Goal: Task Accomplishment & Management: Manage account settings

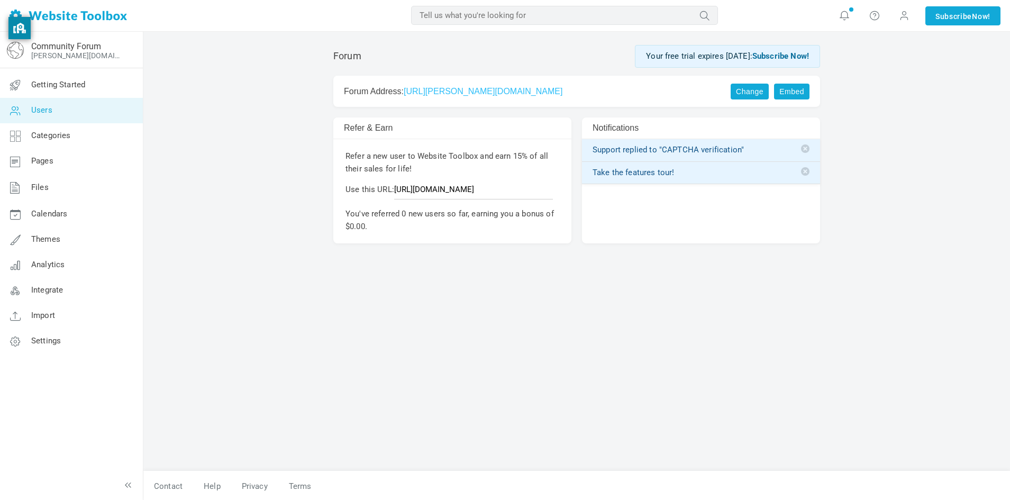
click at [9, 110] on icon at bounding box center [15, 110] width 32 height 25
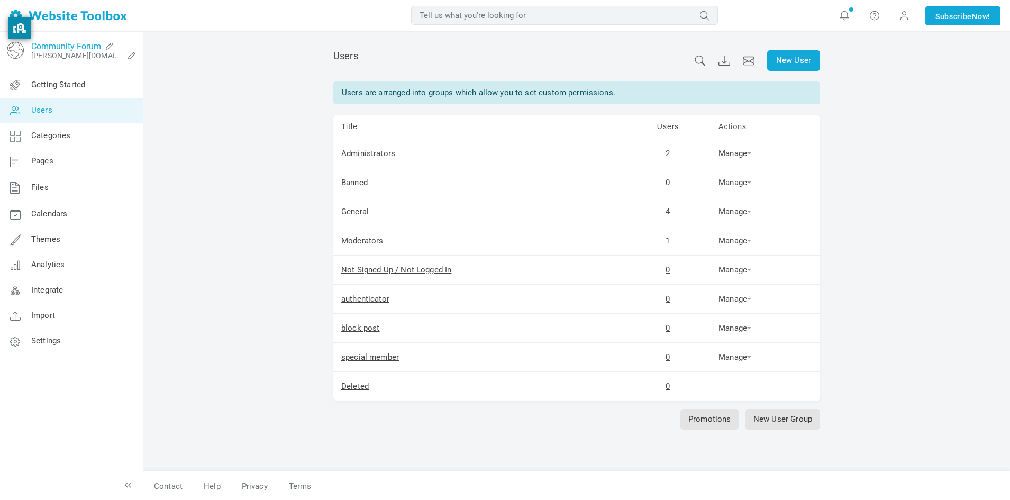
click at [70, 47] on link "Community Forum" at bounding box center [66, 46] width 70 height 10
click at [68, 347] on link "Settings" at bounding box center [70, 341] width 143 height 25
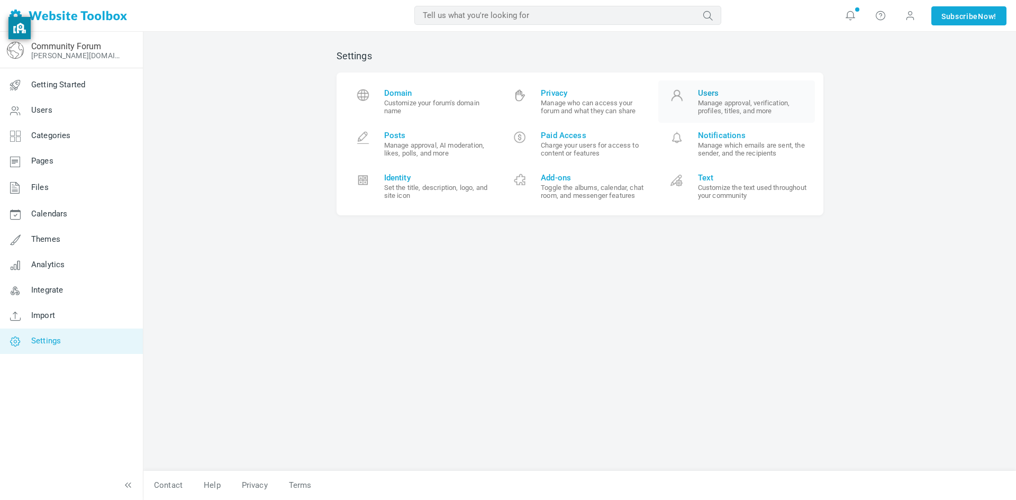
click at [715, 108] on small "Manage approval, verification, profiles, titles, and more" at bounding box center [753, 107] width 110 height 16
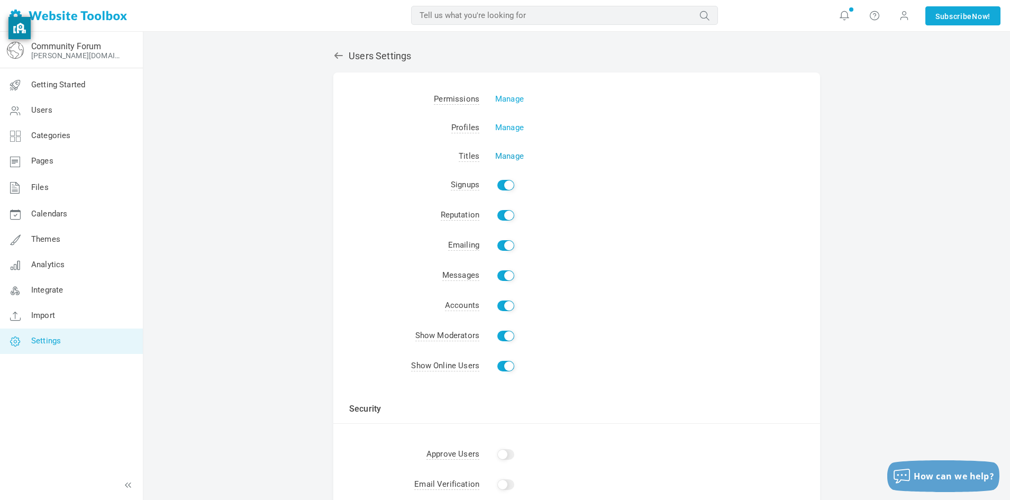
click at [500, 159] on link "Manage" at bounding box center [509, 156] width 29 height 10
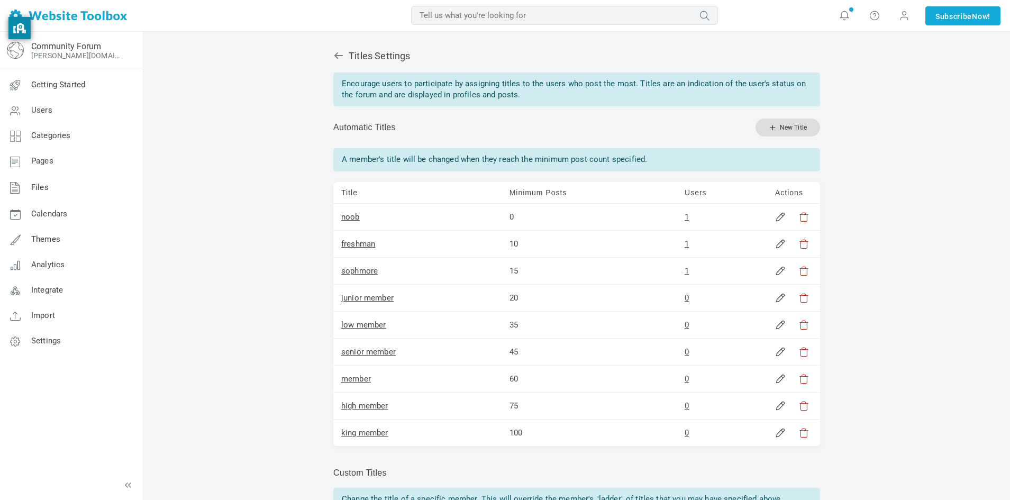
click at [772, 133] on link "New Title" at bounding box center [787, 128] width 65 height 18
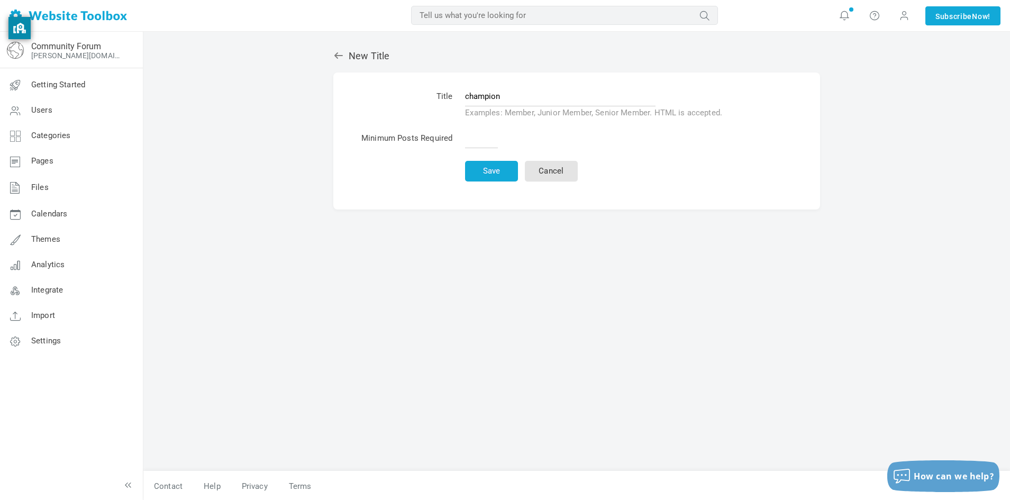
type input "champion"
click at [469, 135] on input "text" at bounding box center [481, 138] width 33 height 20
type input "120"
click at [486, 168] on button "Save" at bounding box center [491, 171] width 53 height 21
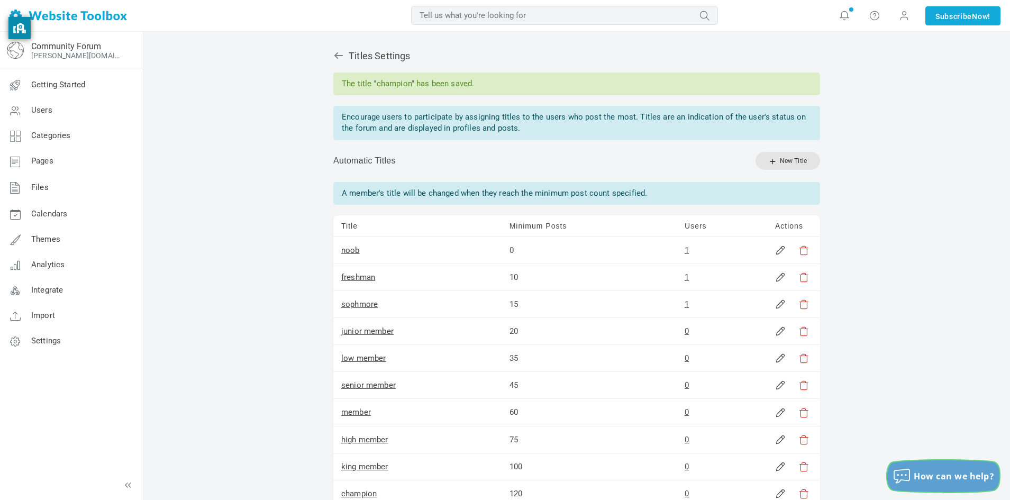
drag, startPoint x: 976, startPoint y: 466, endPoint x: 951, endPoint y: 464, distance: 25.4
click at [971, 466] on button "How can we help?" at bounding box center [943, 476] width 112 height 32
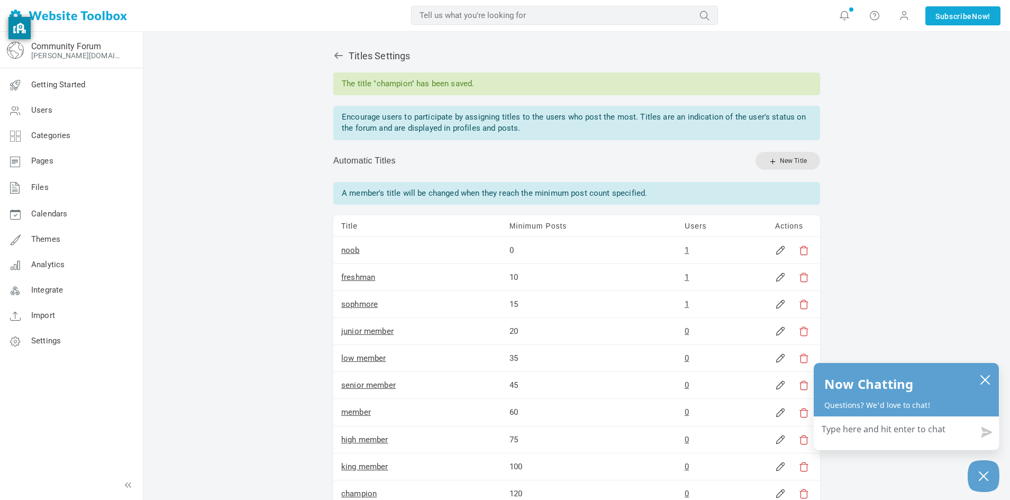
type textarea "h"
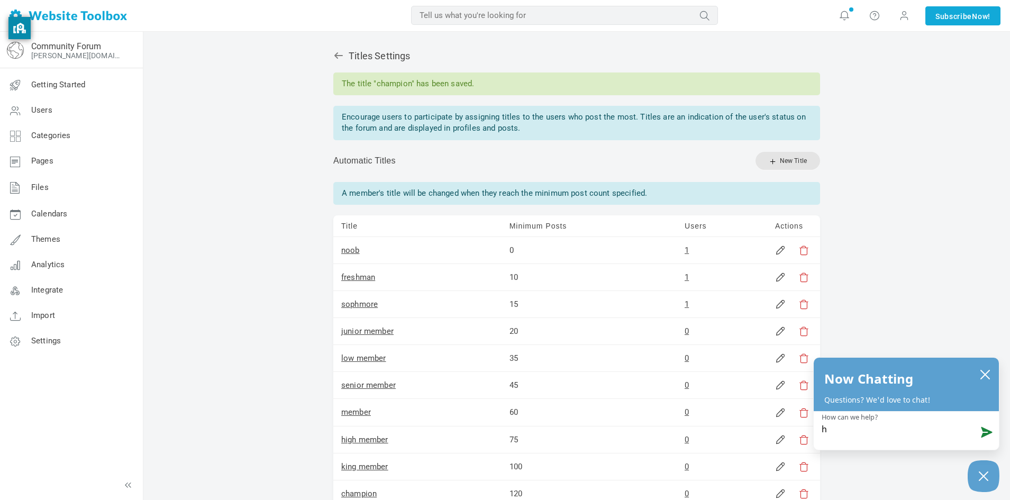
type textarea "hi"
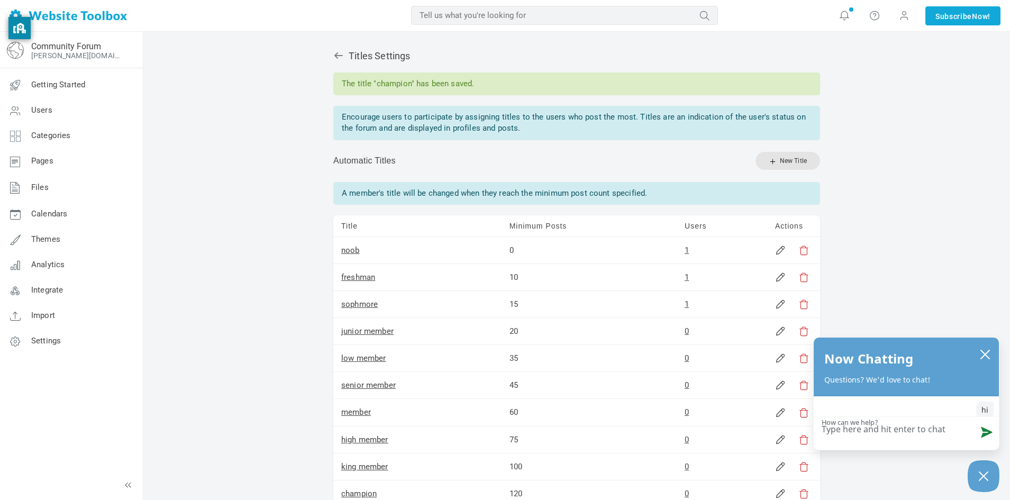
type textarea "h"
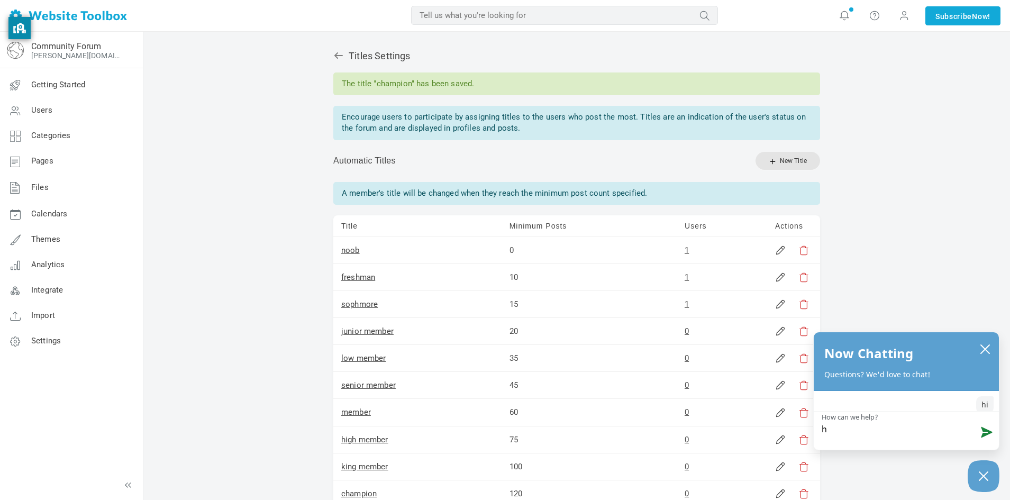
type textarea "ho"
type textarea "how"
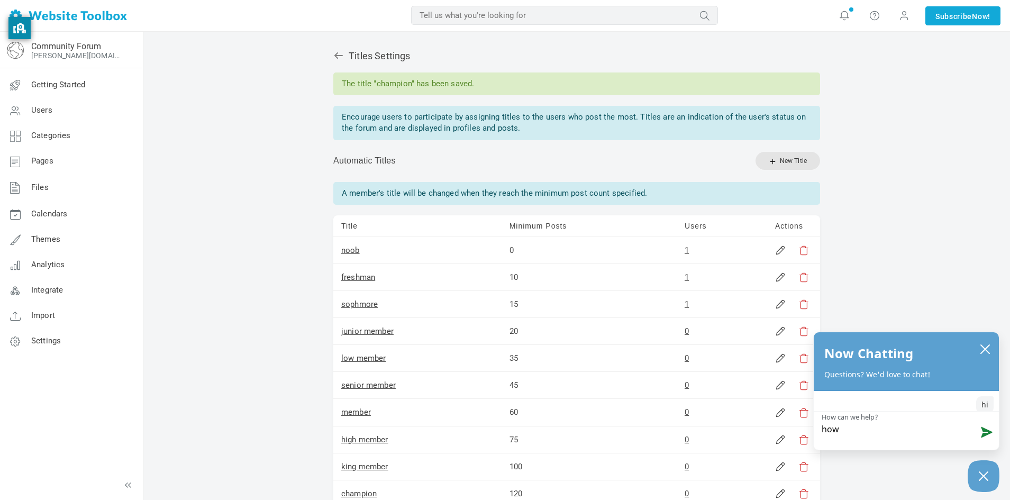
type textarea "how"
type textarea "how d"
type textarea "how do"
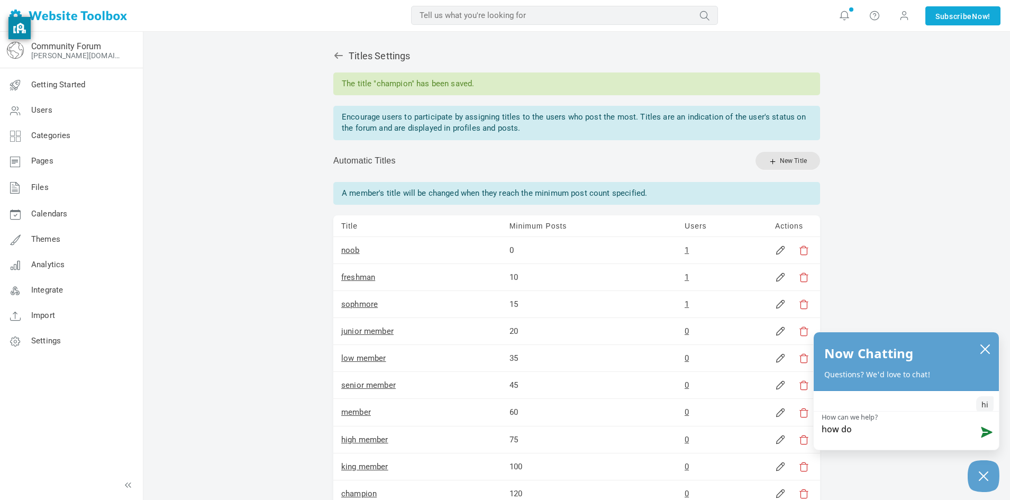
type textarea "how do"
type textarea "how do i"
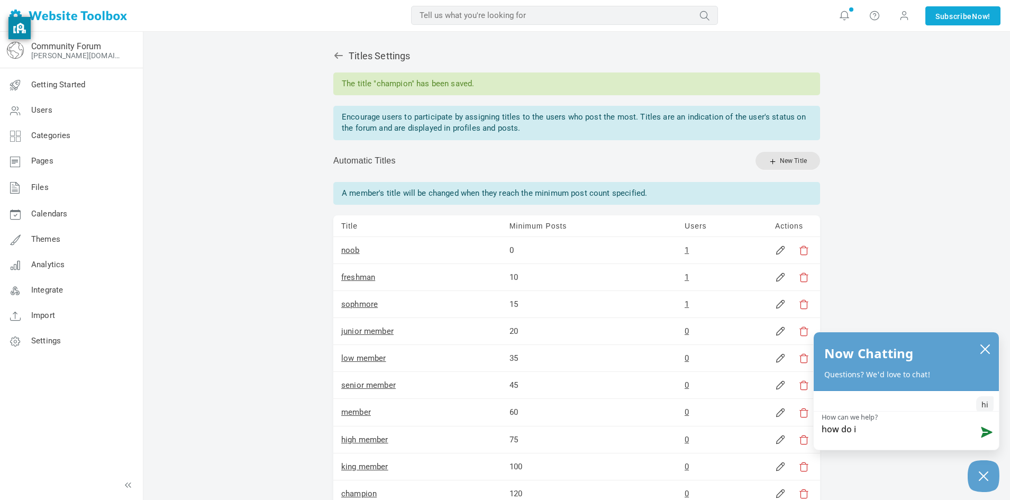
type textarea "how do i"
type textarea "how do i s"
type textarea "how do i se"
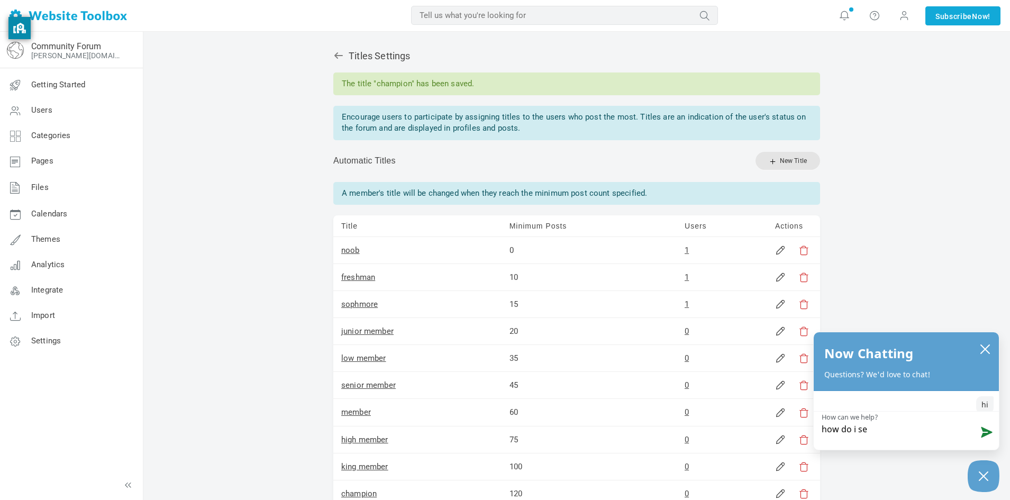
type textarea "how do i set"
type textarea "how do i set m"
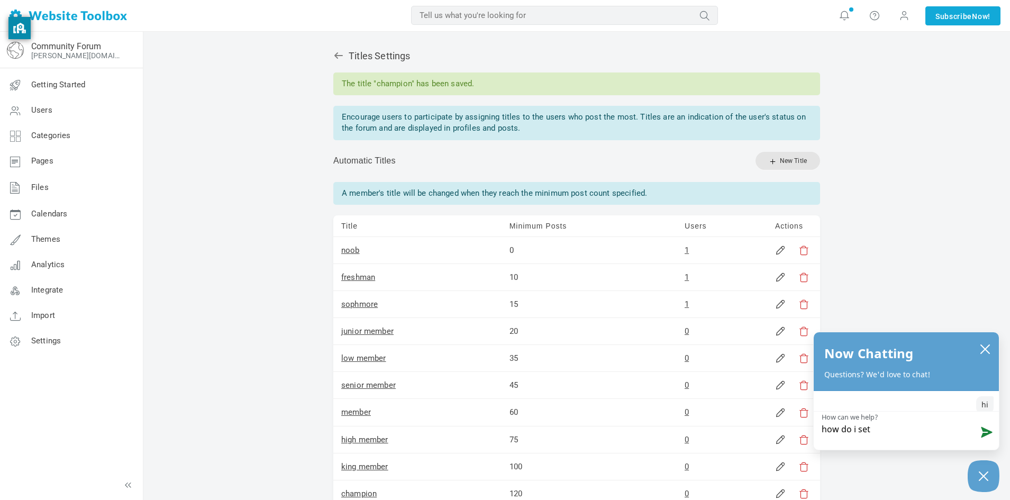
type textarea "how do i set m"
type textarea "how do i set me"
type textarea "how do i set mem"
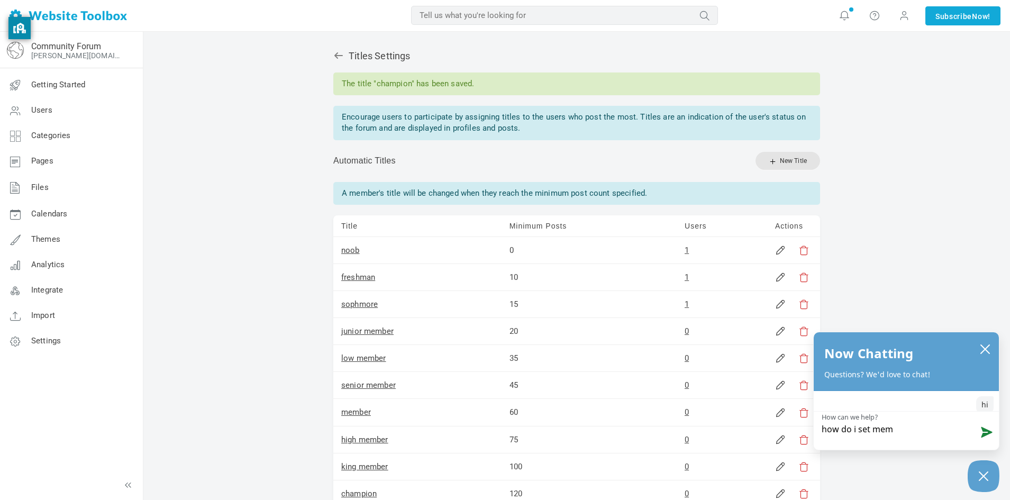
type textarea "how do i set memb"
type textarea "how do i set membe"
type textarea "how do i set member"
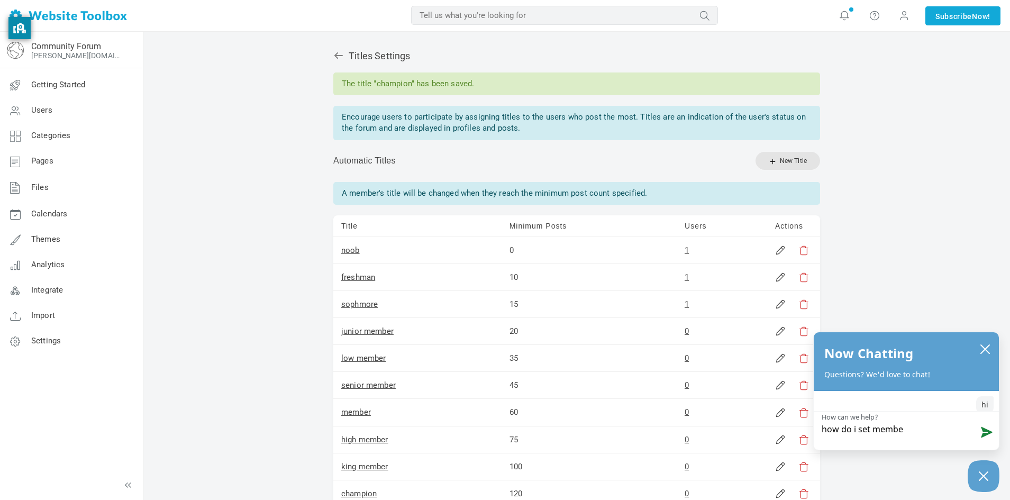
type textarea "how do i set member"
type textarea "how do i set member p"
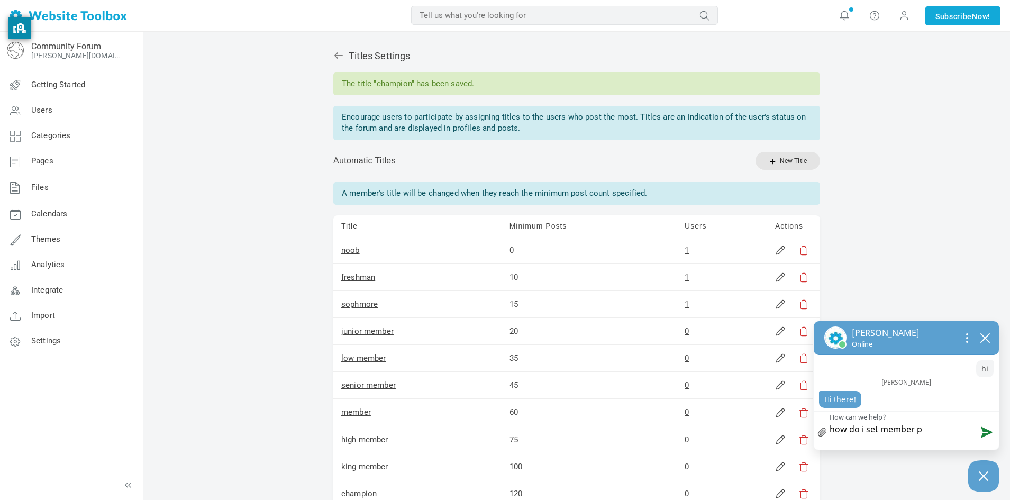
type textarea "how do i set member po"
type textarea "how do i set member pos"
type textarea "how do i set member post"
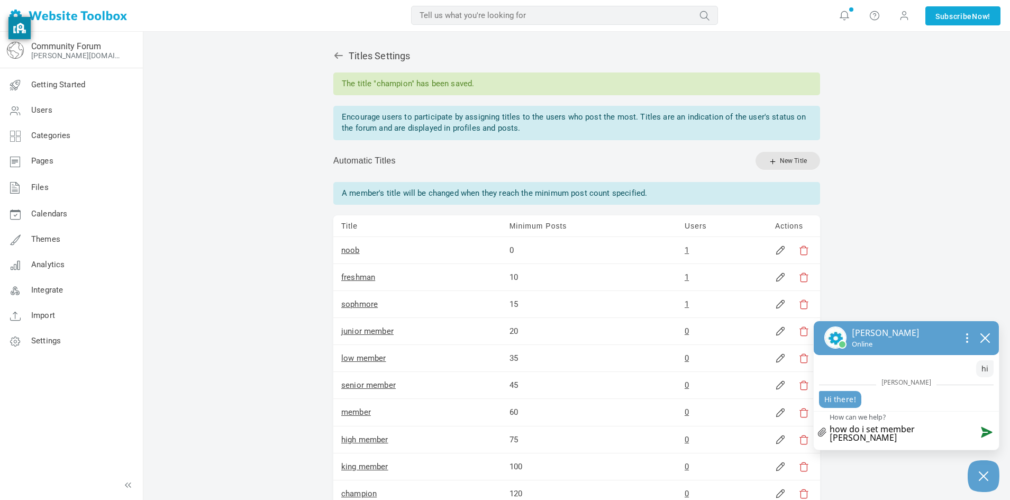
type textarea "how do i set member post"
type textarea "how do i set member post l"
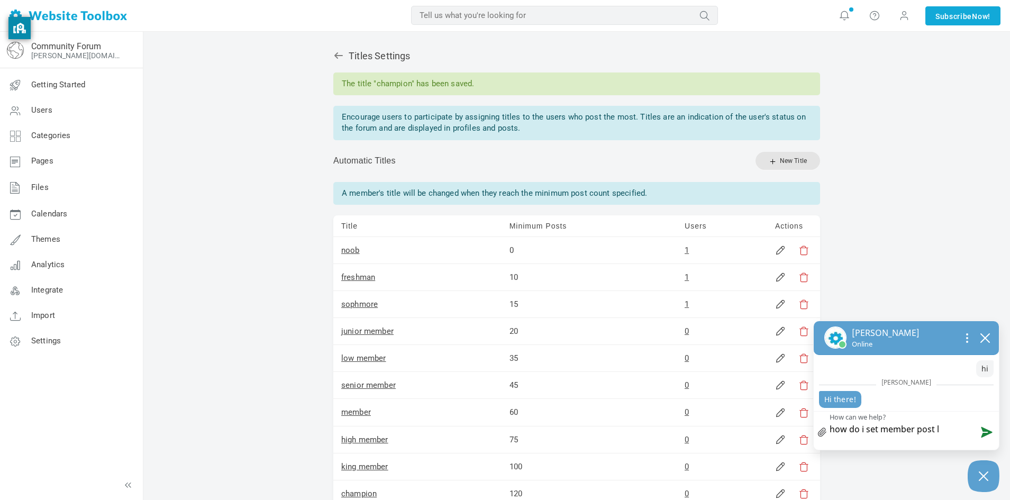
type textarea "how do i set member post li"
type textarea "how do i set member post lik"
type textarea "how do i set member post like"
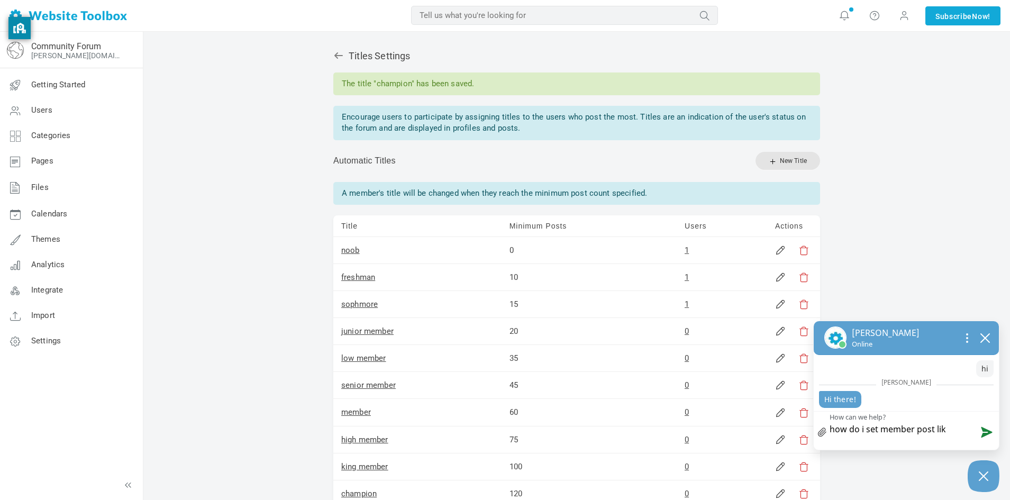
type textarea "how do i set member post like"
type textarea "how do i set member post like i"
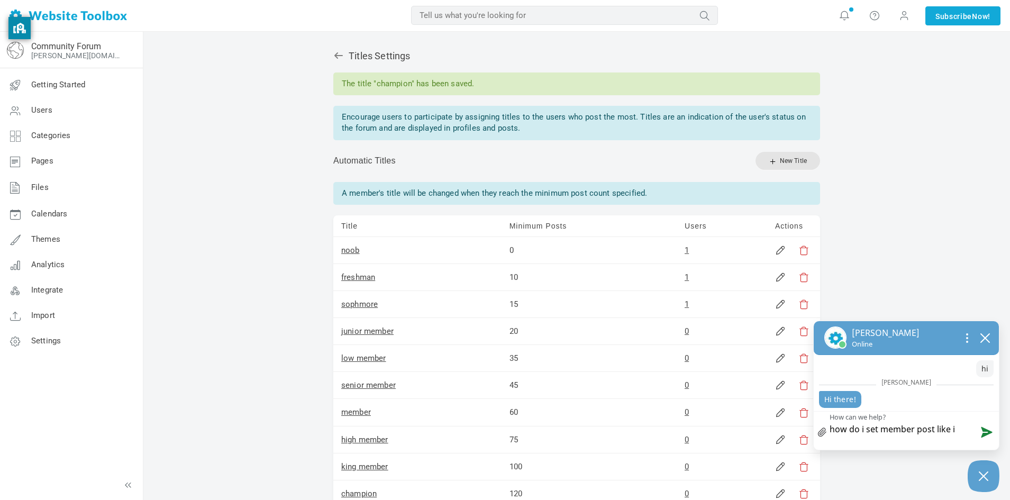
type textarea "how do i set member post like i"
type textarea "how do i set member post like i c"
type textarea "how do i set member post like i ca"
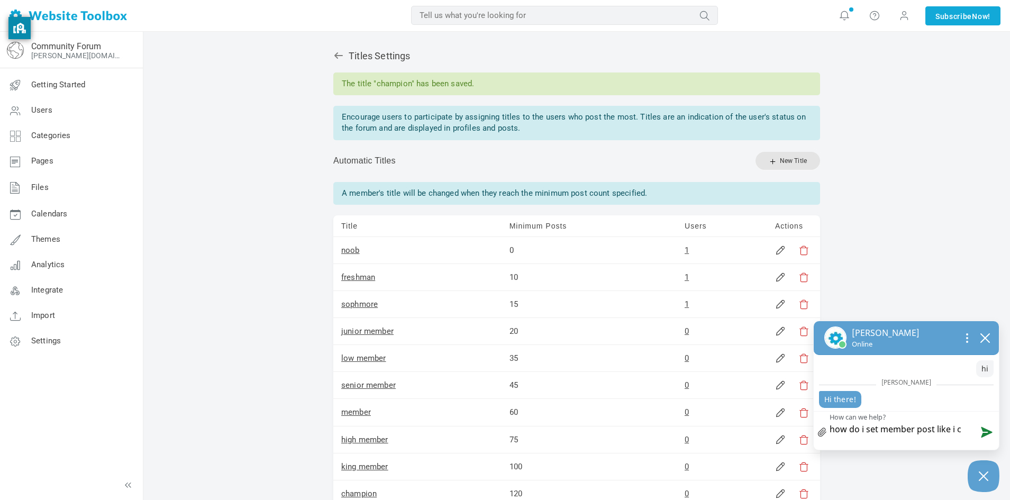
type textarea "how do i set member post like i ca"
type textarea "how do i set member post like i can"
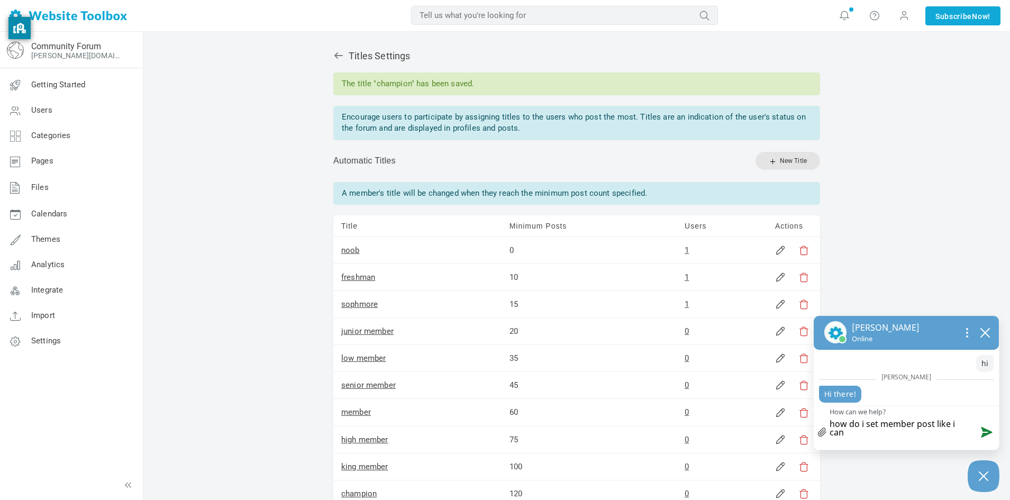
type textarea "how do i set member post like i can"
type textarea "how do i set member post like i can c"
type textarea "how do i set member post like i can ch"
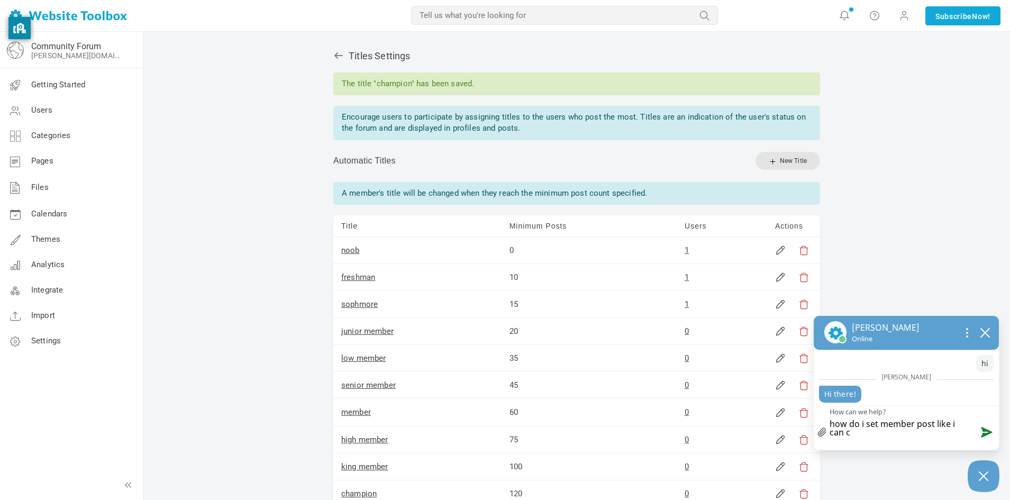
type textarea "how do i set member post like i can ch"
type textarea "how do i set member post like i can cha"
type textarea "how do i set member post like i can chan"
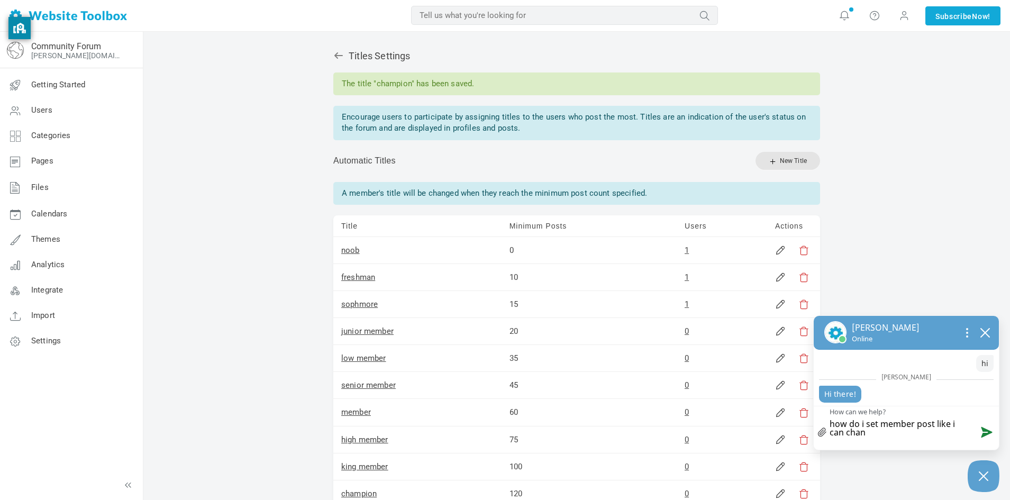
type textarea "how do i set member post like i can chang"
type textarea "how do i set member post like i can change"
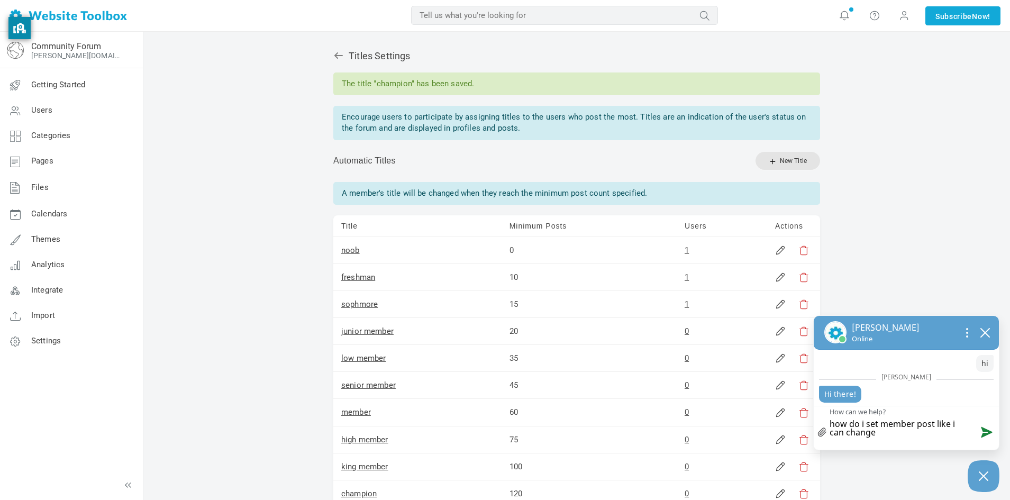
type textarea "how do i set member post like i can change"
type textarea "how do i set member post like i can change t"
type textarea "how do i set member post like i can change th"
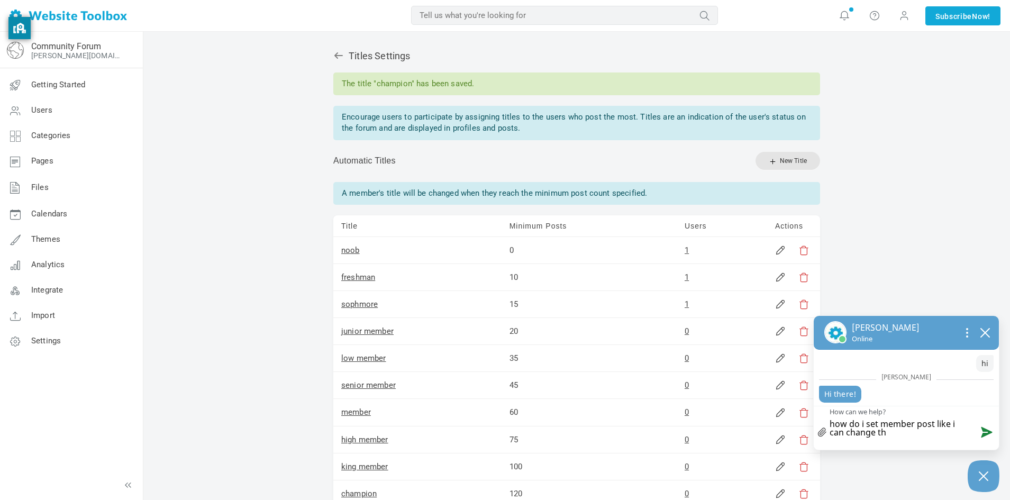
type textarea "how do i set member post like i can change the"
type textarea "how do i set member post like i can change the n"
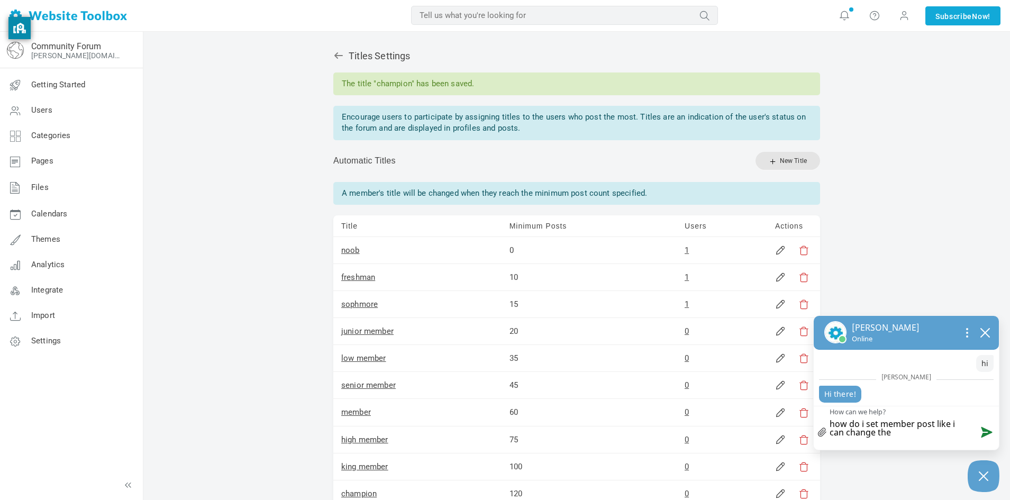
type textarea "how do i set member post like i can change the n"
type textarea "how do i set member post like i can change the nu"
type textarea "how do i set member post like i can change the num"
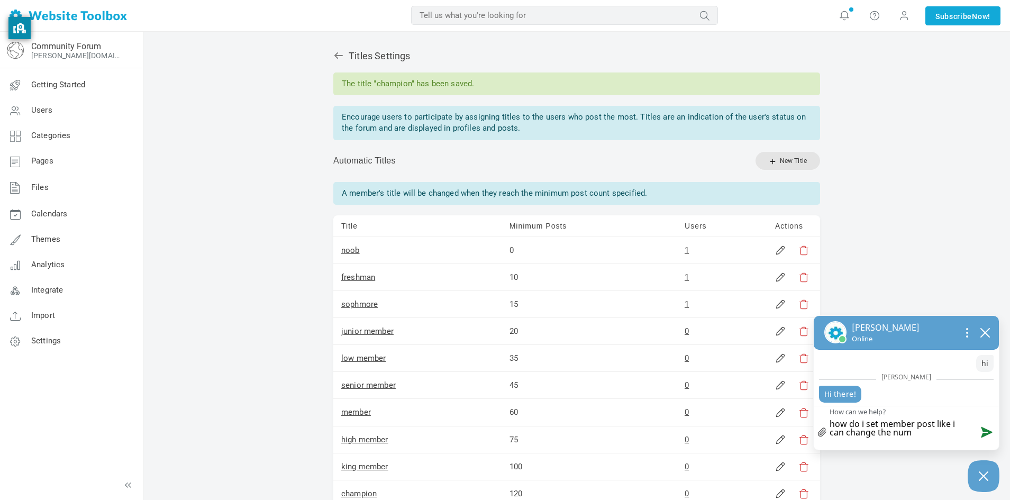
type textarea "how do i set member post like i can change the numb"
type textarea "how do i set member post like i can change the numbe"
type textarea "how do i set member post like i can change the number"
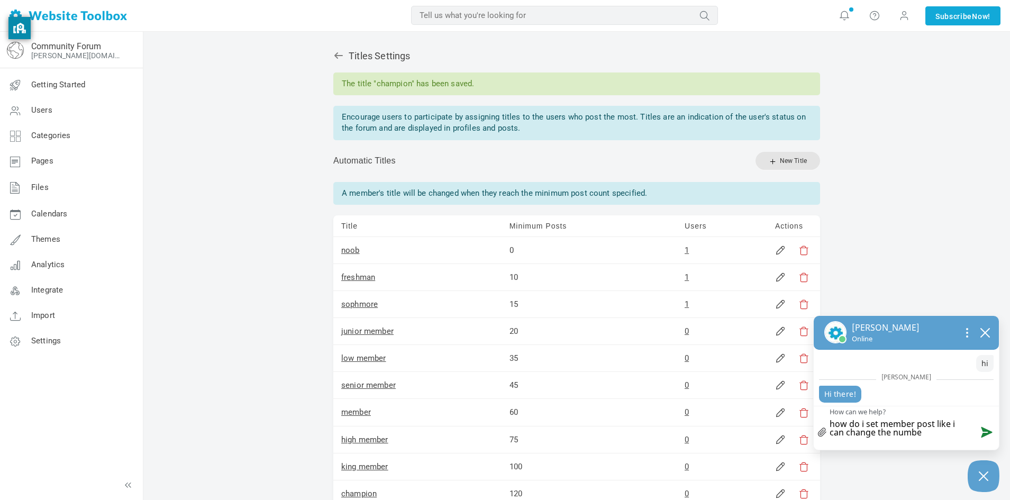
type textarea "how do i set member post like i can change the number"
type textarea "how do i set member post like i can change the number o"
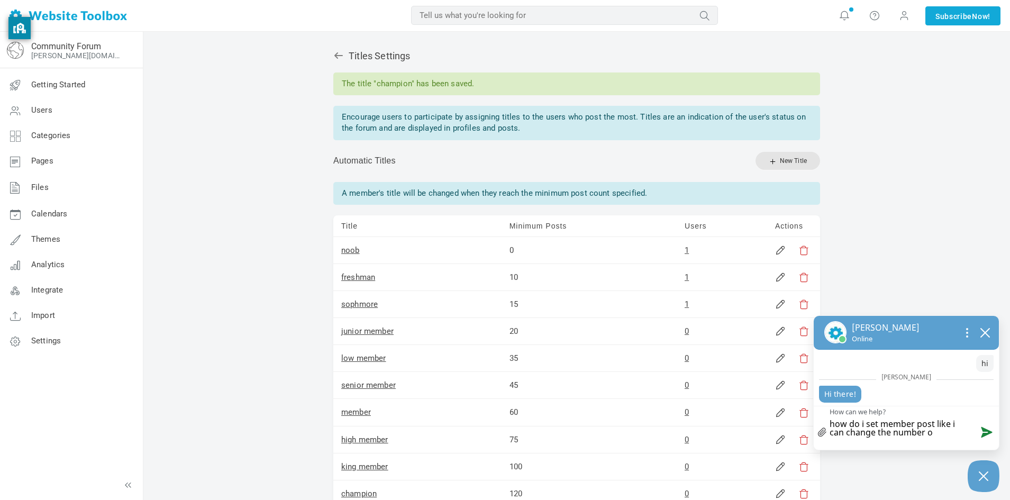
type textarea "how do i set member post like i can change the number of"
type textarea "how do i set member post like i can change the number of t"
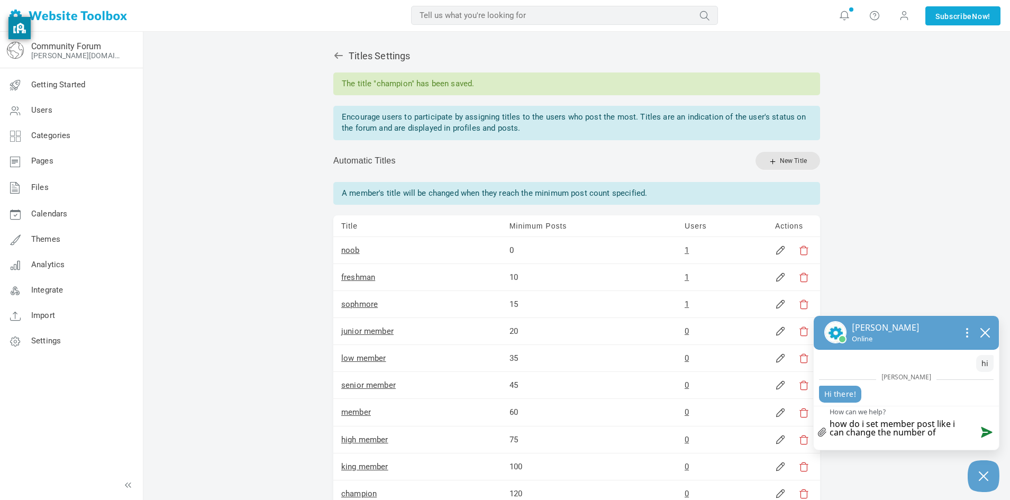
type textarea "how do i set member post like i can change the number of t"
type textarea "how do i set member post like i can change the number of th"
type textarea "how do i set member post like i can change the number of the"
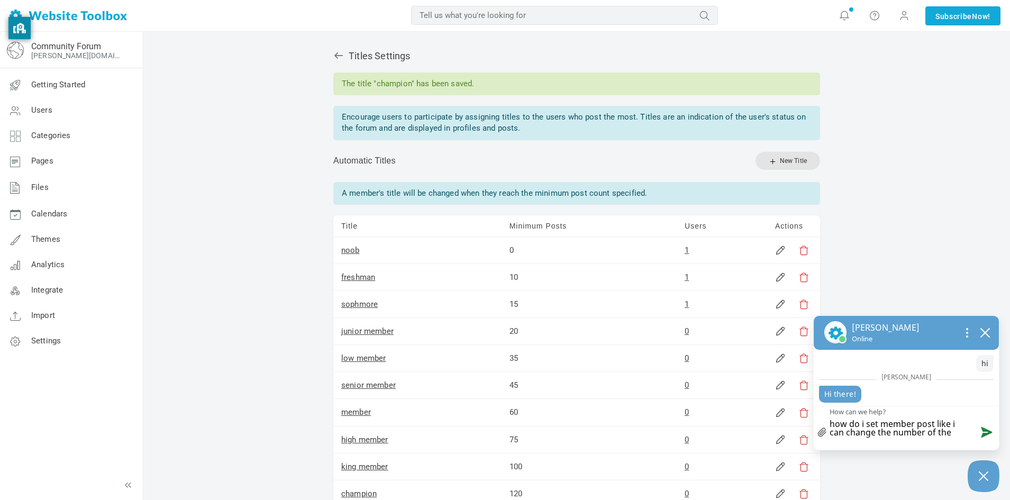
type textarea "how do i set member post like i can change the number of thei"
type textarea "how do i set member post like i can change the number of their"
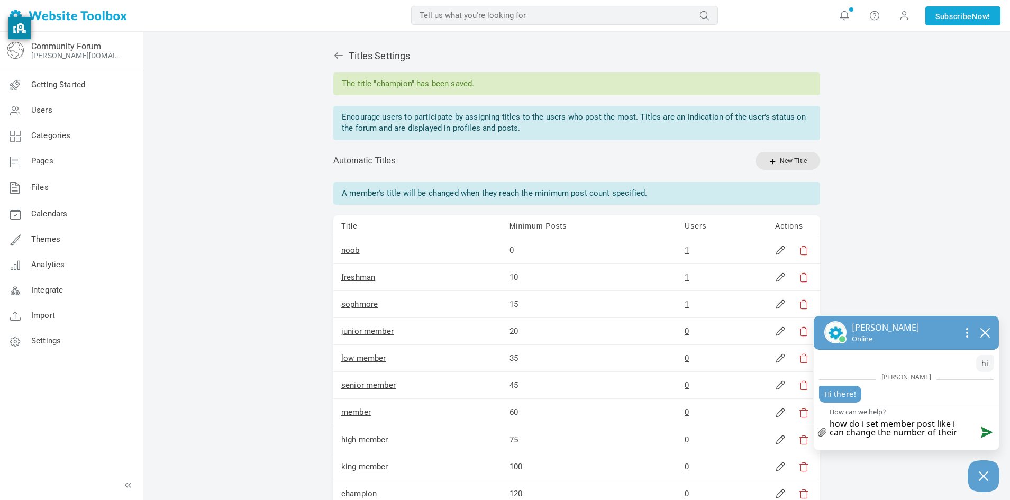
type textarea "how do i set member post like i can change the number of their"
type textarea "how do i set member post like i can change the number of their p"
type textarea "how do i set member post like i can change the number of their po"
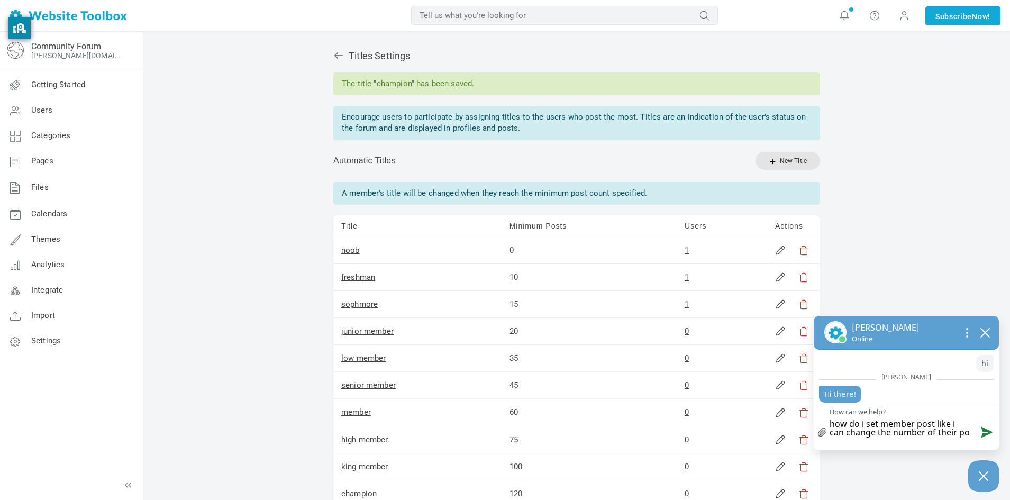
type textarea "how do i set member post like i can change the number of their pos"
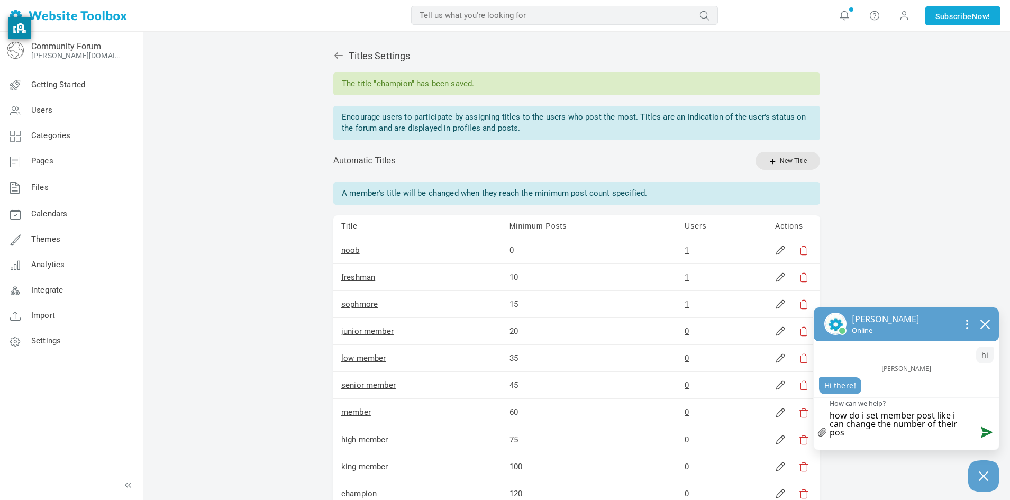
type textarea "how do i set member post like i can change the number of their post"
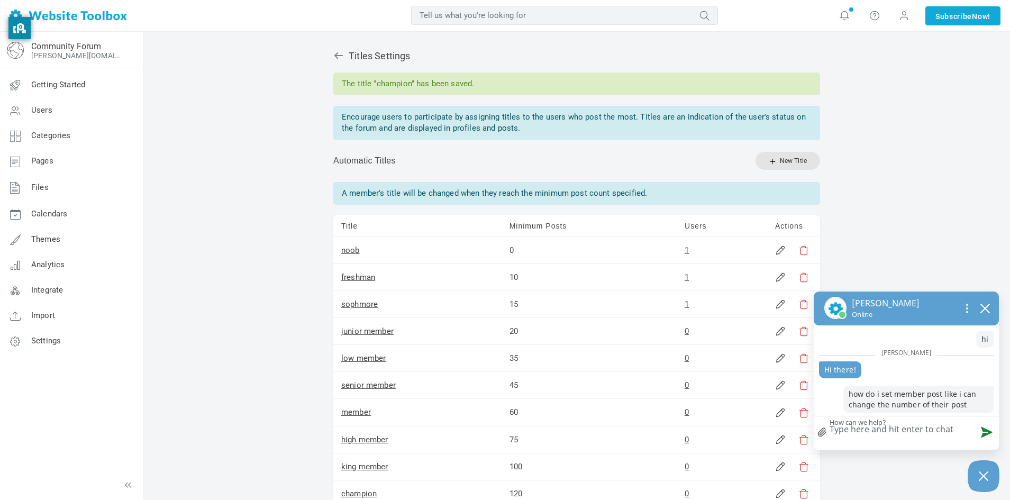
scroll to position [159, 0]
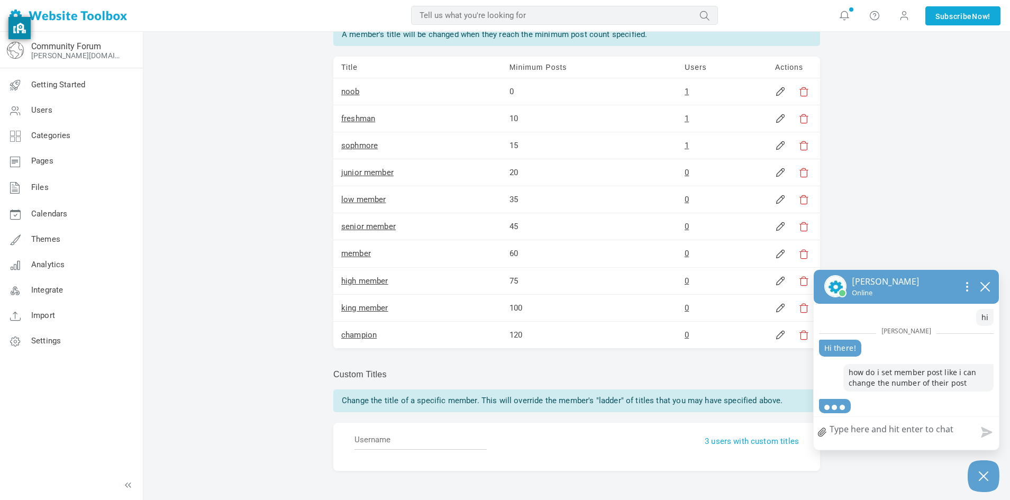
type textarea "o"
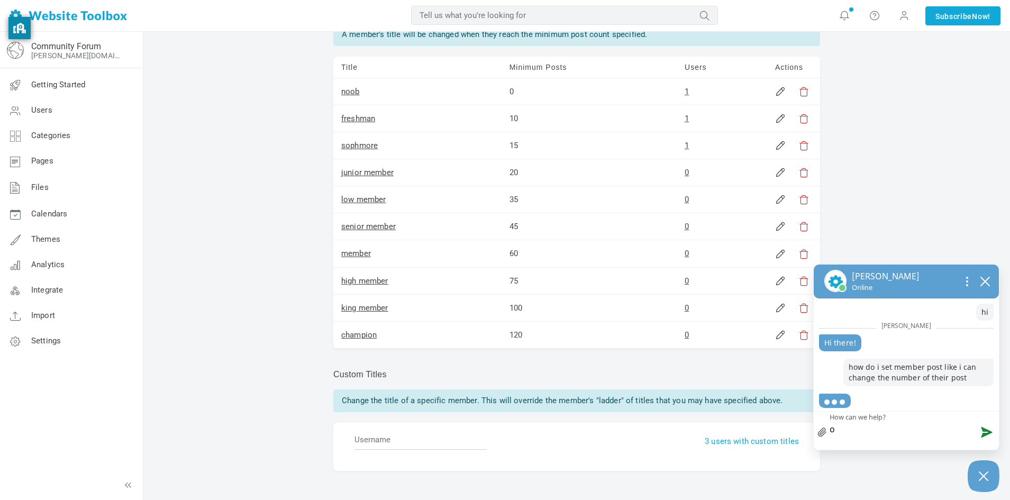
type textarea "oh"
type textarea "oh i"
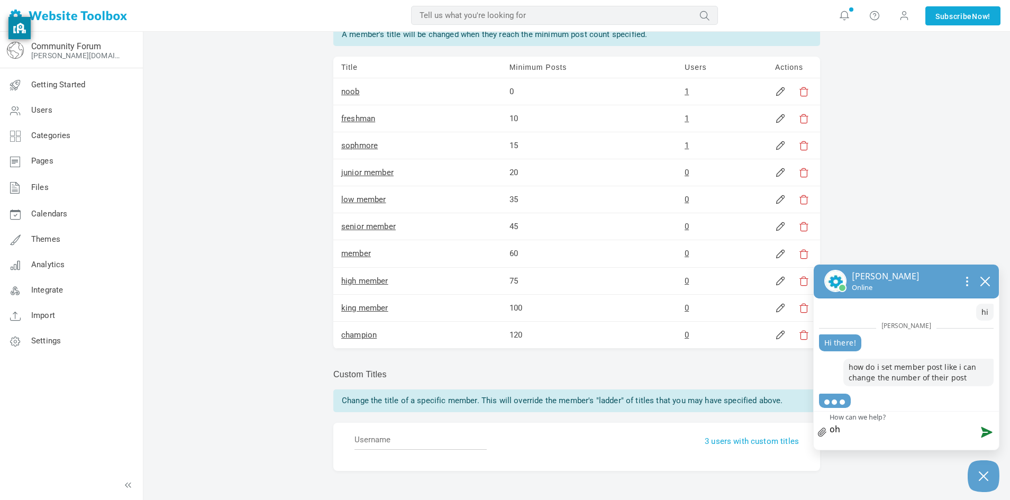
type textarea "oh i"
type textarea "oh i g"
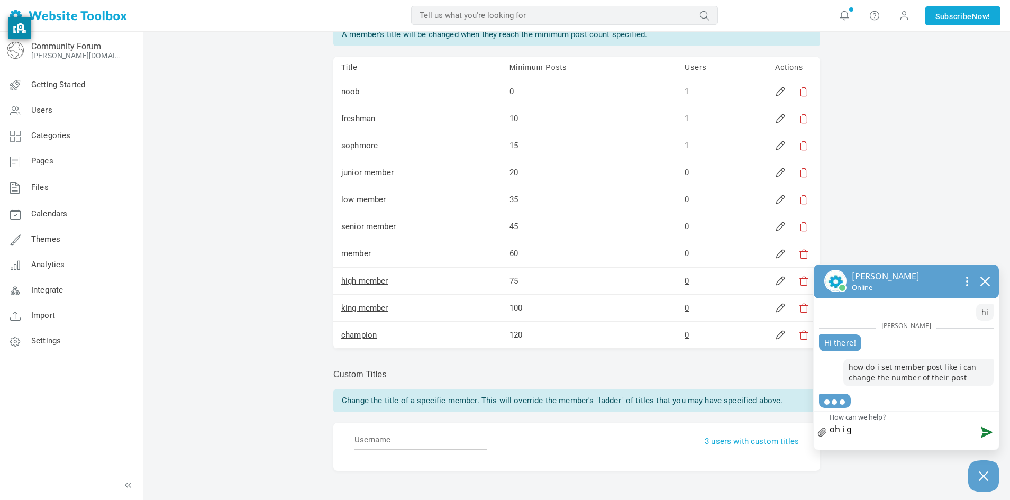
type textarea "oh i gt"
type textarea "oh i gtg"
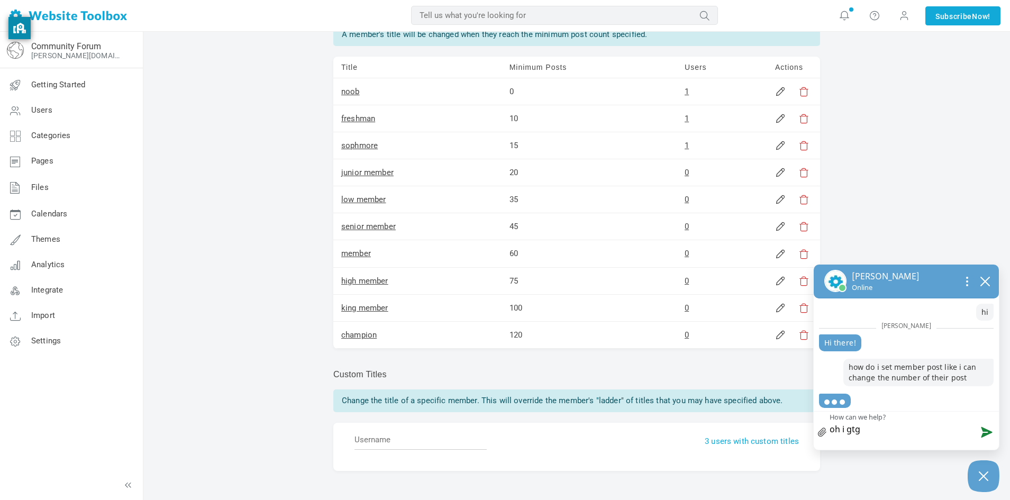
type textarea "oh i gtg"
type textarea "oh i gtg i"
type textarea "oh i gtg il"
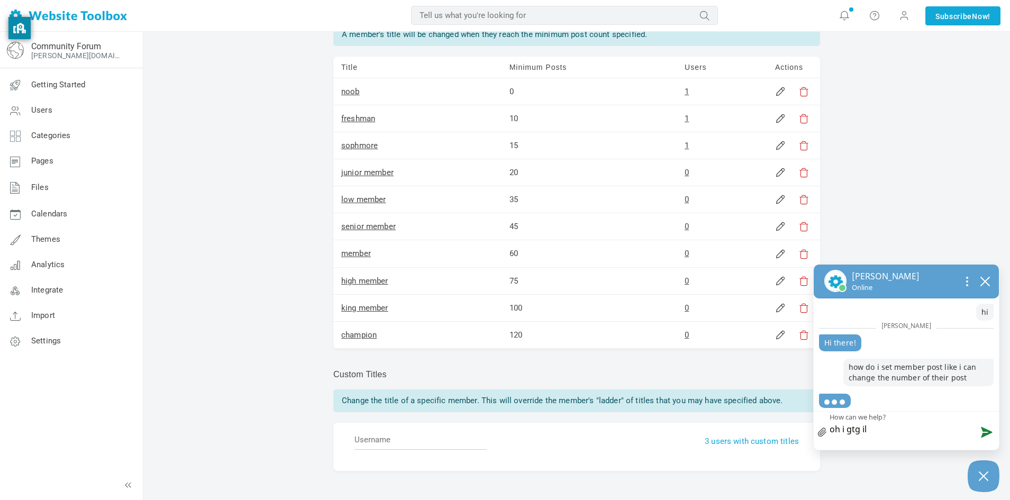
type textarea "oh i gtg ill"
type textarea "oh i gtg ill t"
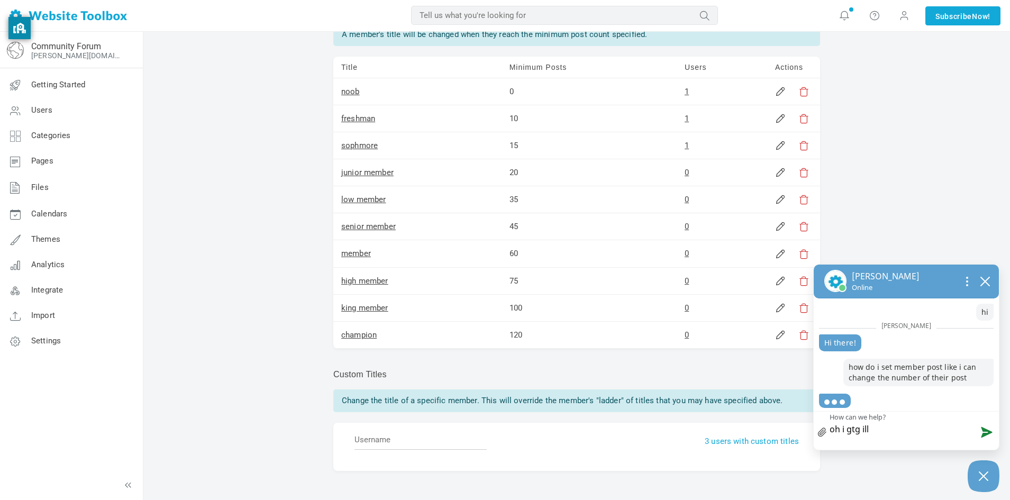
type textarea "oh i gtg ill t"
type textarea "oh i gtg ill ta"
type textarea "oh i gtg ill tal"
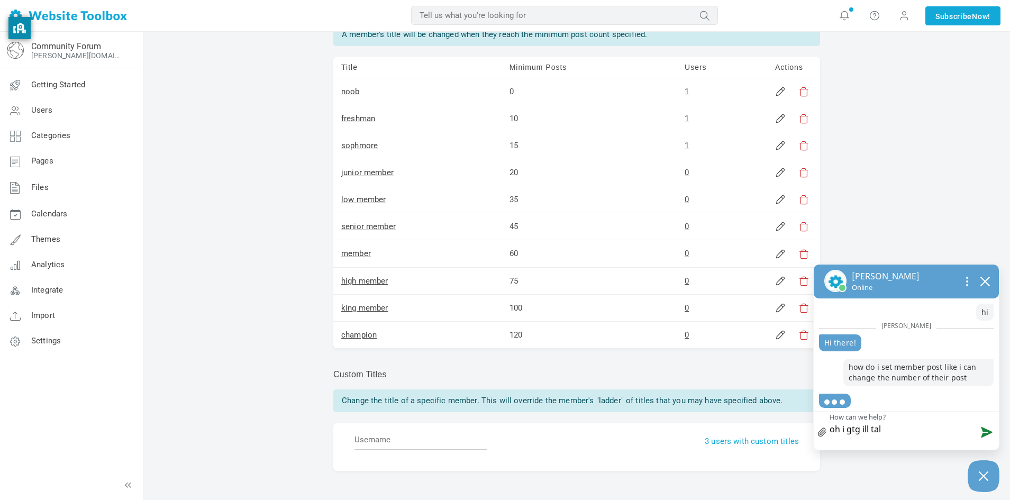
type textarea "oh i gtg ill talk"
type textarea "oh i gtg ill talk t"
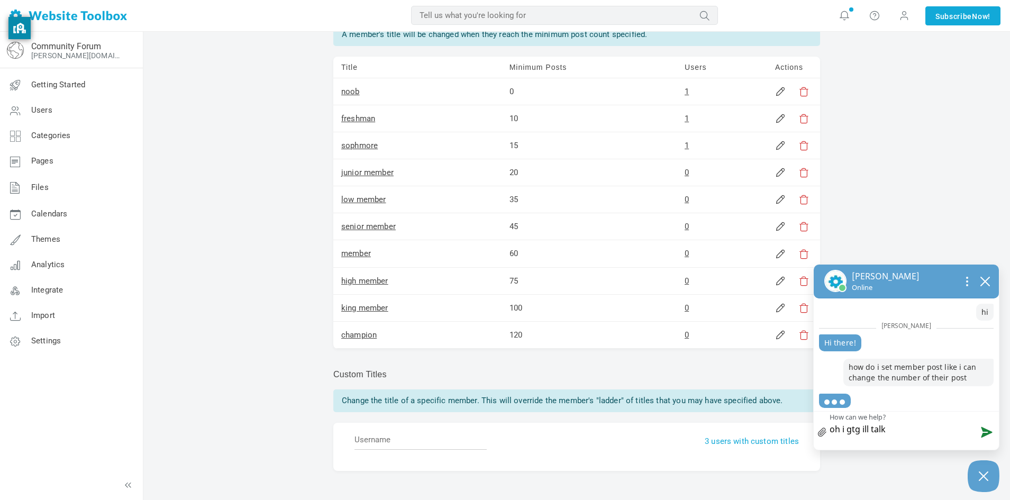
type textarea "oh i gtg ill talk t"
type textarea "oh i gtg ill talk to"
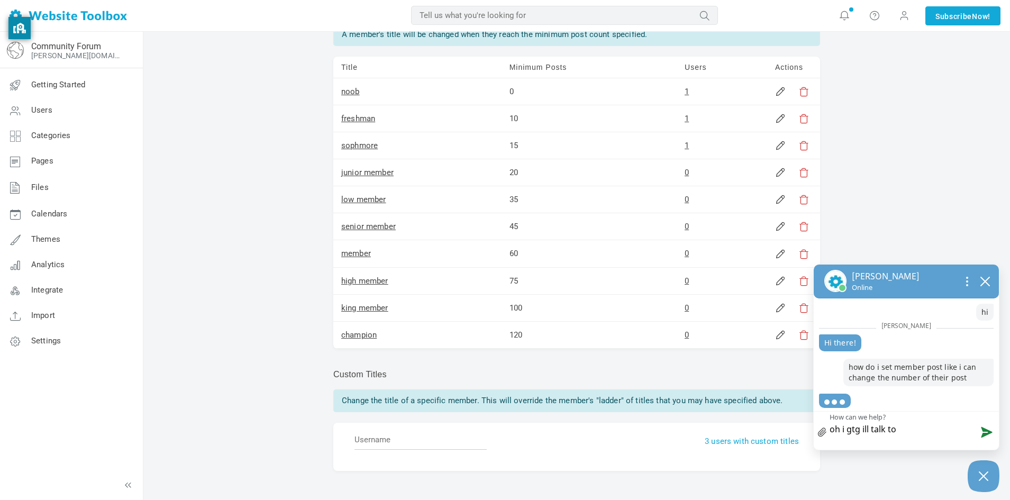
type textarea "oh i gtg ill talk to y"
type textarea "oh i gtg ill talk to yo"
type textarea "oh i gtg ill talk to you"
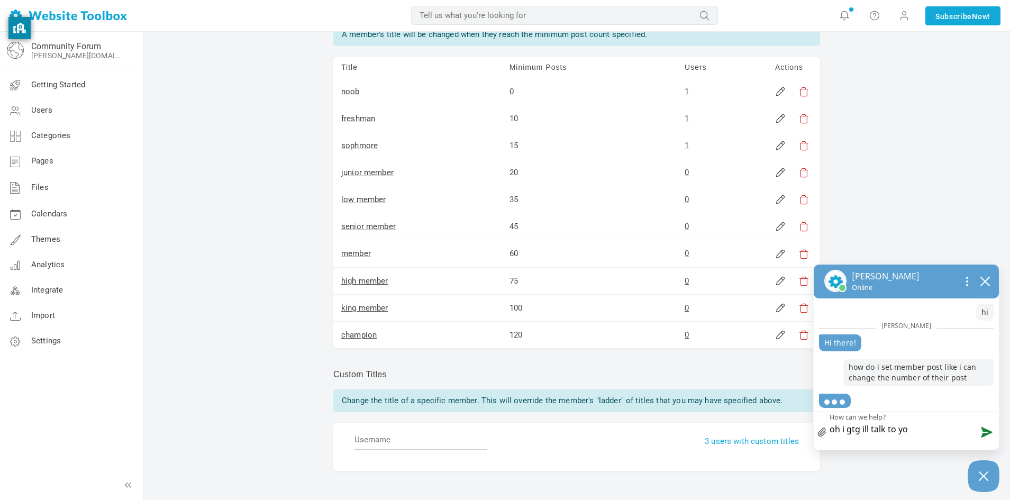
type textarea "oh i gtg ill talk to you"
type textarea "oh i gtg ill talk to you l"
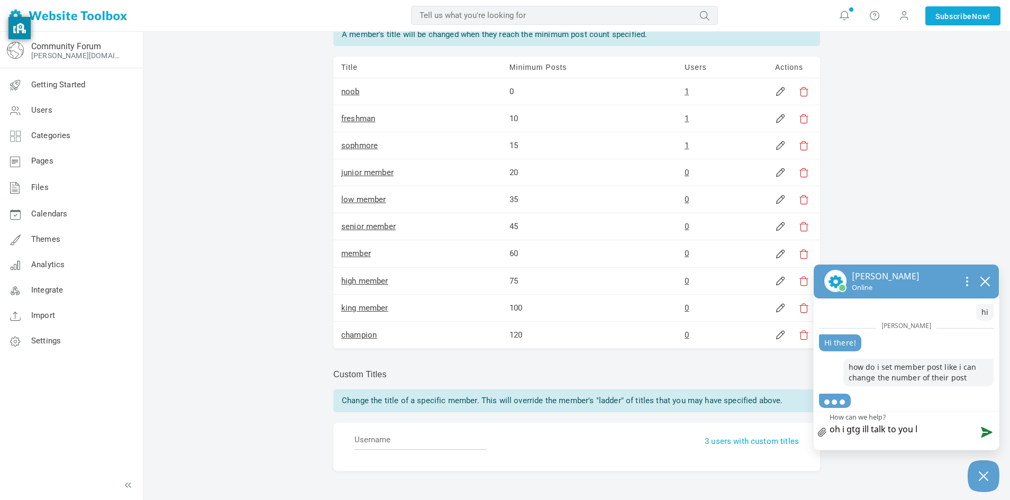
type textarea "oh i gtg ill talk to you la"
type textarea "oh i gtg ill talk to you lat"
type textarea "oh i gtg ill talk to you late"
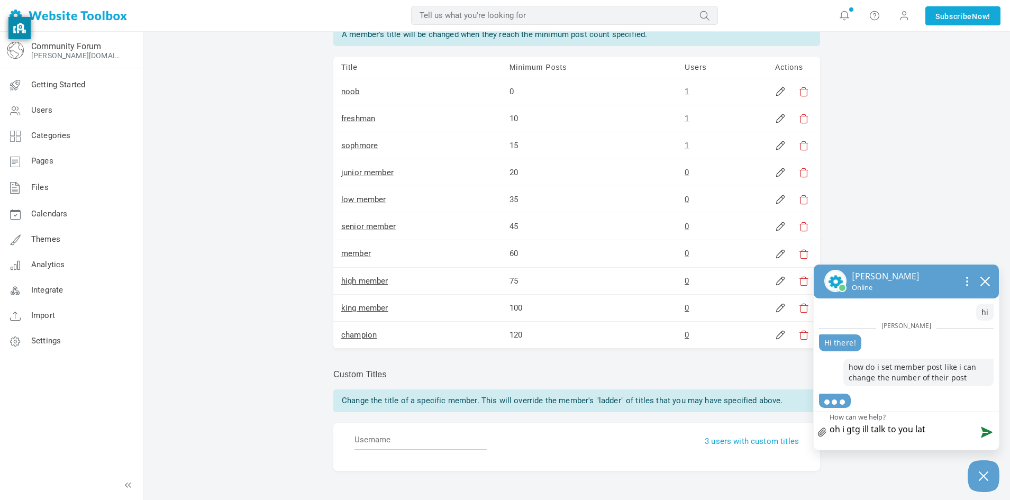
type textarea "oh i gtg ill talk to you late"
click at [984, 435] on button "Send message" at bounding box center [984, 431] width 29 height 26
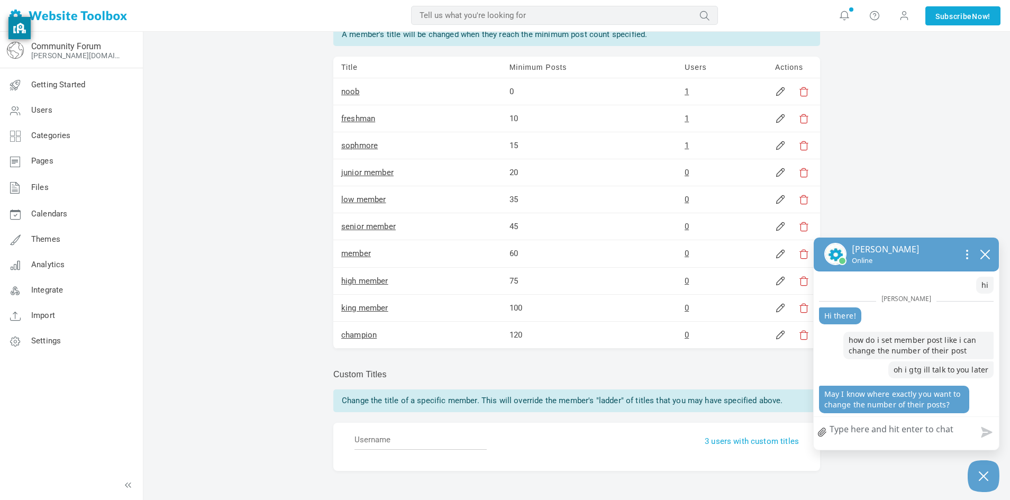
scroll to position [265, 0]
